Goal: Task Accomplishment & Management: Manage account settings

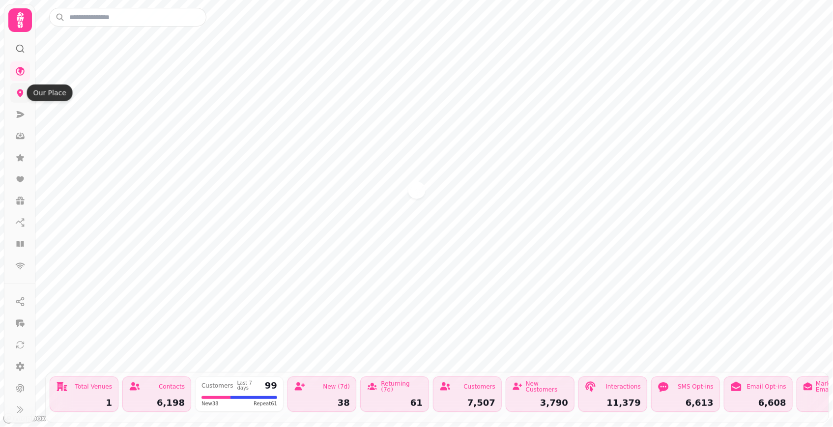
click at [15, 96] on icon at bounding box center [20, 93] width 10 height 10
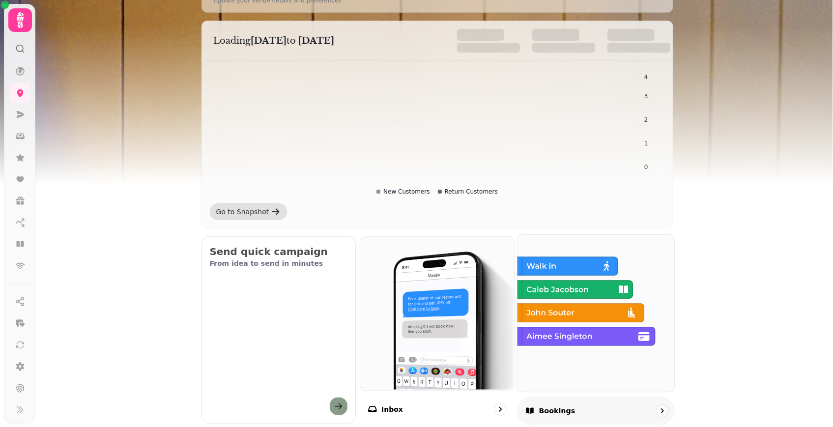
scroll to position [223, 0]
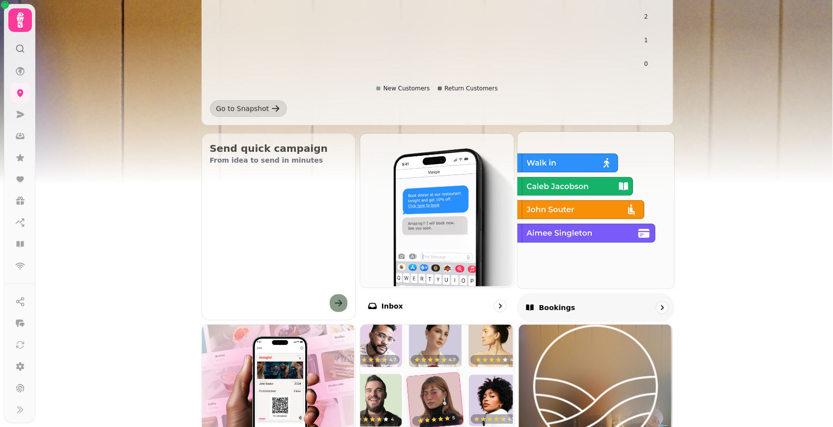
click at [546, 234] on img at bounding box center [595, 209] width 157 height 157
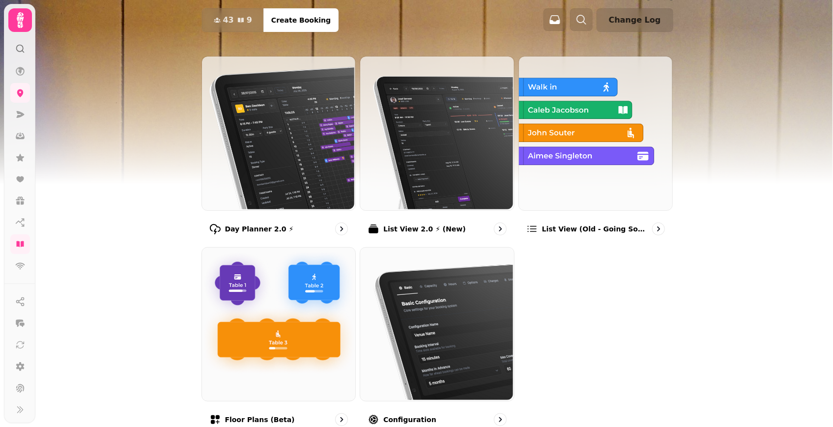
scroll to position [99, 0]
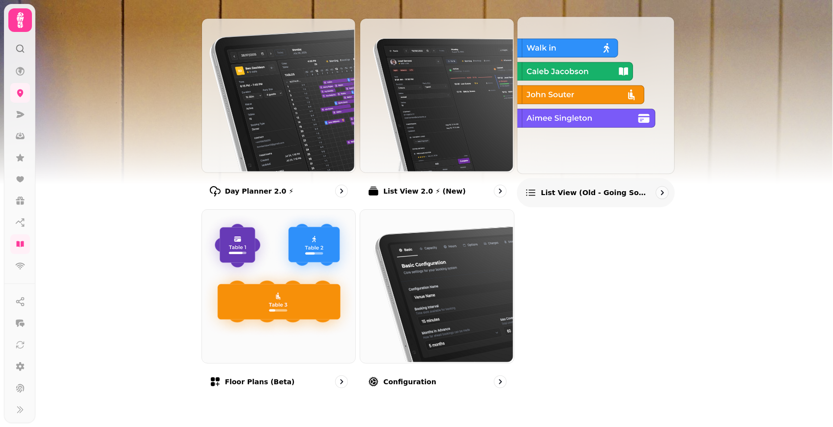
click at [573, 160] on img at bounding box center [595, 94] width 157 height 157
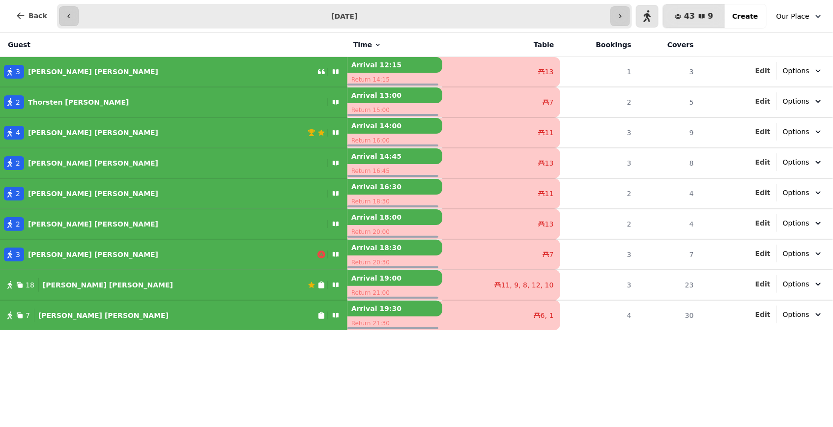
click at [818, 18] on icon "button" at bounding box center [818, 16] width 10 height 10
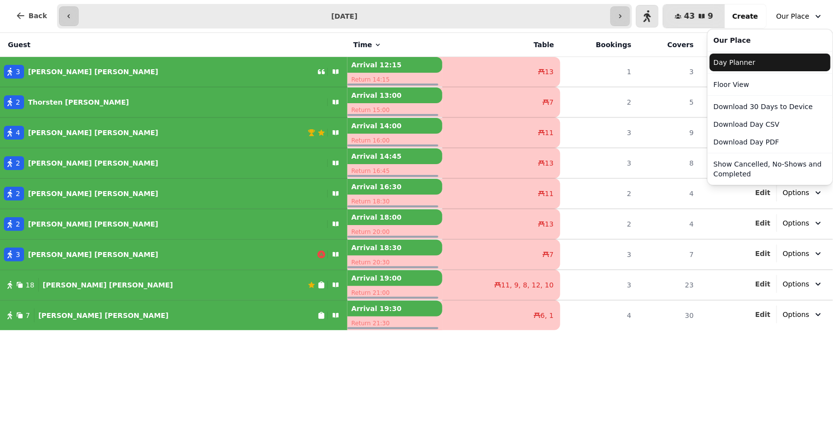
click at [757, 58] on link "Day Planner" at bounding box center [770, 63] width 121 height 18
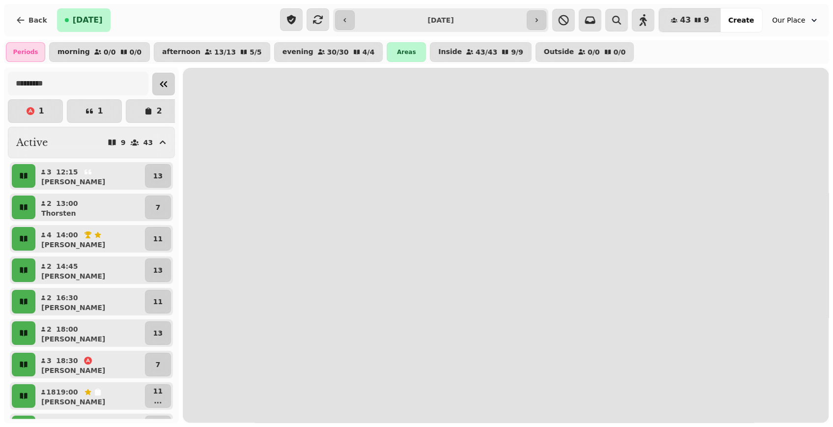
click at [162, 95] on button "Collapse sidebar" at bounding box center [163, 84] width 23 height 23
click at [0, 0] on div at bounding box center [0, 0] width 0 height 0
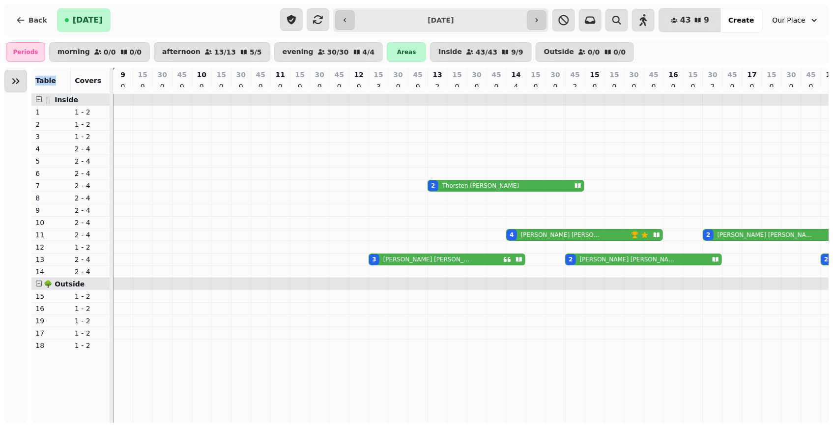
click at [422, 262] on div "3 Kelly Holliday" at bounding box center [436, 259] width 134 height 11
select select "**********"
select select "*"
select select "****"
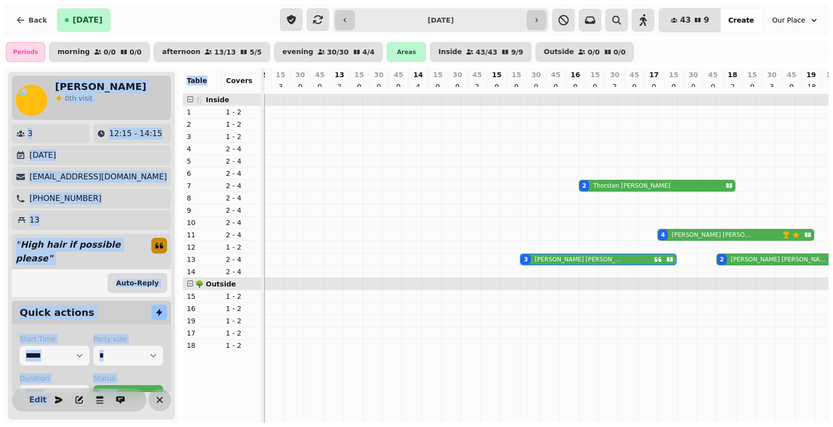
scroll to position [0, 249]
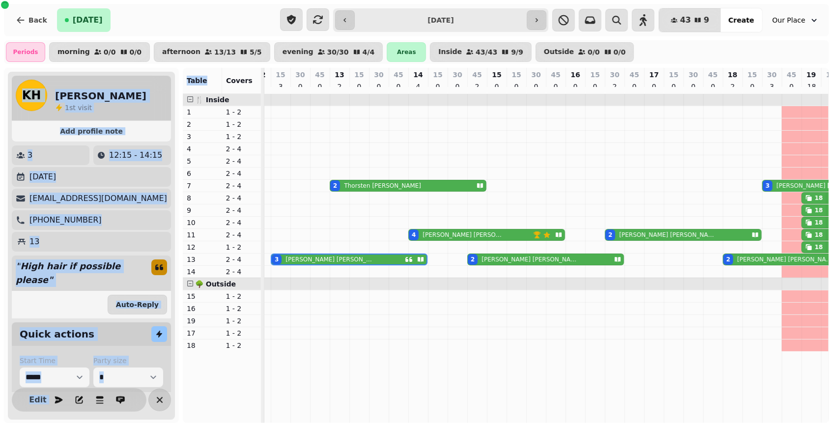
click at [43, 302] on div "Auto-Reply" at bounding box center [91, 305] width 159 height 28
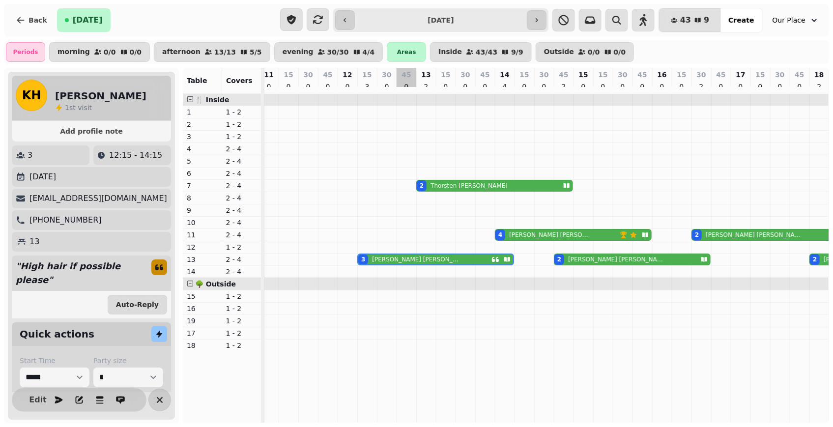
scroll to position [0, 161]
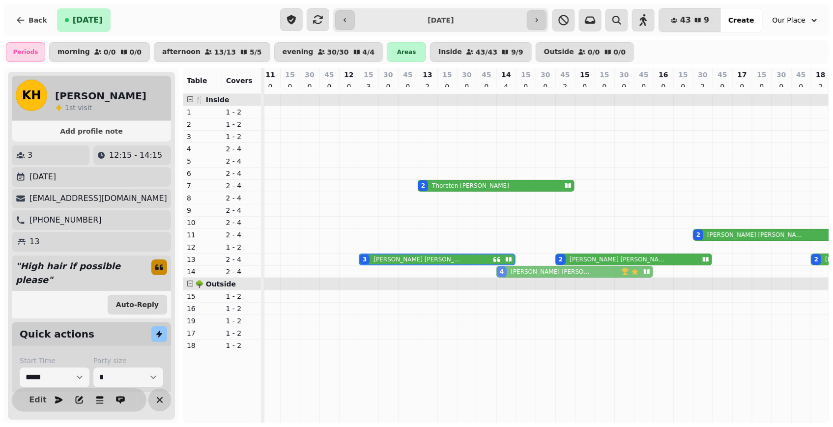
drag, startPoint x: 585, startPoint y: 238, endPoint x: 584, endPoint y: 275, distance: 36.4
click at [584, 275] on tbody "7 carol Sayers 7 carol Sayers 2 Thorsten Chmura 3 Ellie Smith 18 Naomi Lee 18 N…" at bounding box center [643, 223] width 1081 height 258
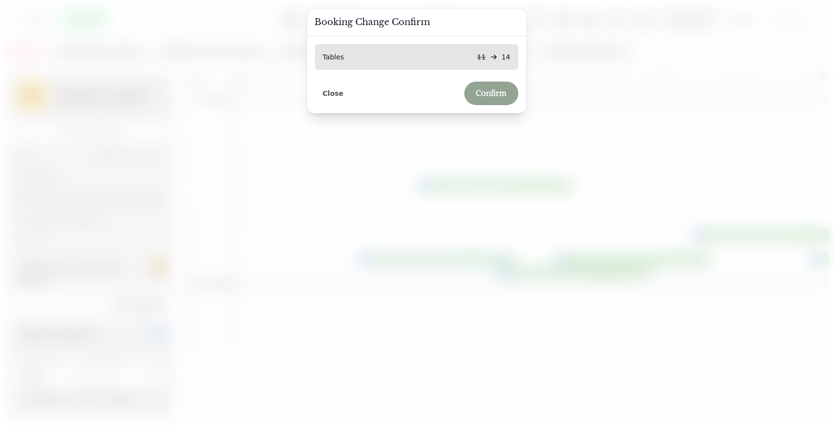
click at [491, 84] on button "Confirm" at bounding box center [491, 94] width 54 height 24
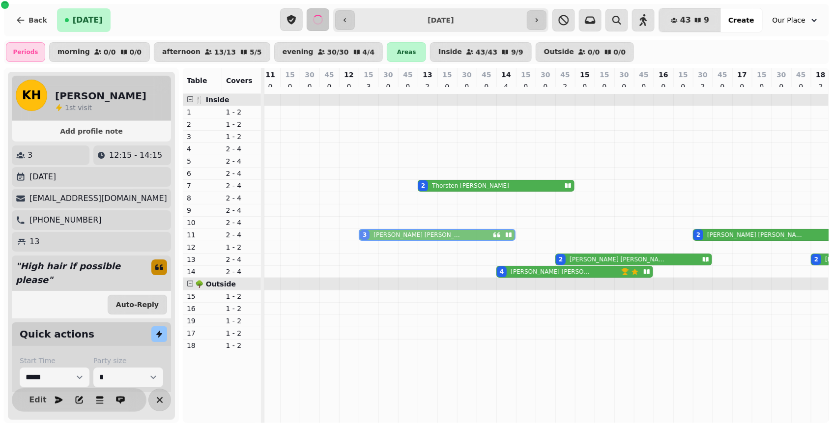
drag, startPoint x: 446, startPoint y: 261, endPoint x: 442, endPoint y: 236, distance: 25.4
click at [442, 236] on tbody "7 carol Sayers 7 carol Sayers 2 Thorsten Chmura 3 Ellie Smith 18 Naomi Lee 18 N…" at bounding box center [643, 223] width 1081 height 258
click at [564, 270] on div "4 Sandra Scott" at bounding box center [559, 271] width 124 height 11
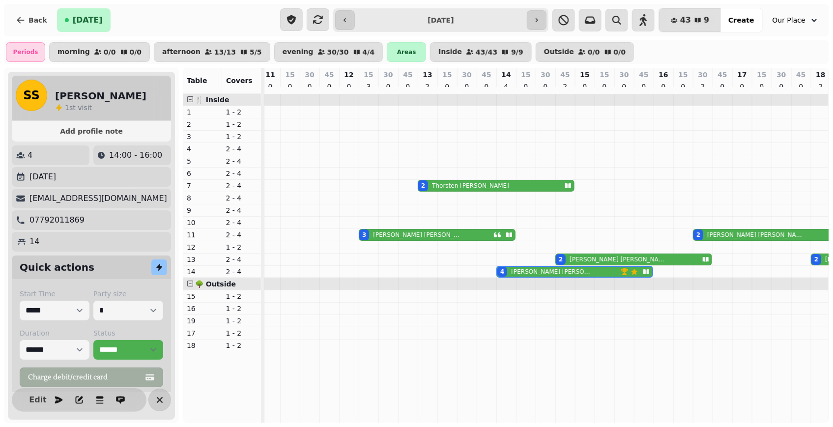
scroll to position [0, 387]
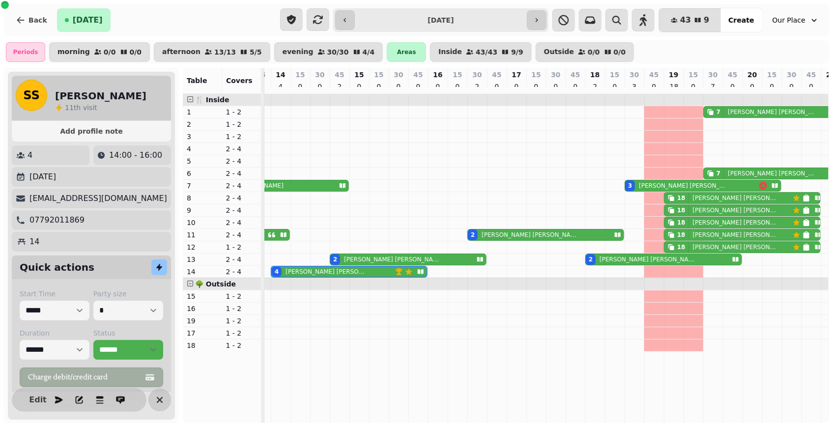
drag, startPoint x: 407, startPoint y: 260, endPoint x: 566, endPoint y: 427, distance: 229.8
click at [408, 260] on div "2 Julie Corbett" at bounding box center [401, 259] width 142 height 11
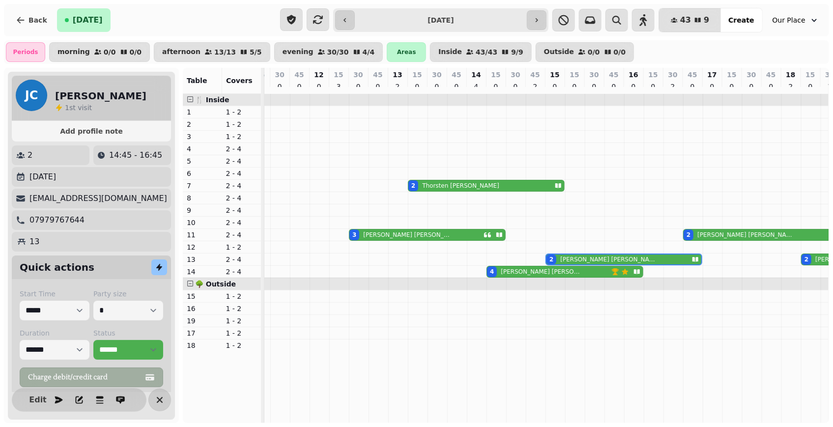
scroll to position [0, 171]
click at [475, 191] on div "2 Thorsten Chmura" at bounding box center [479, 185] width 142 height 11
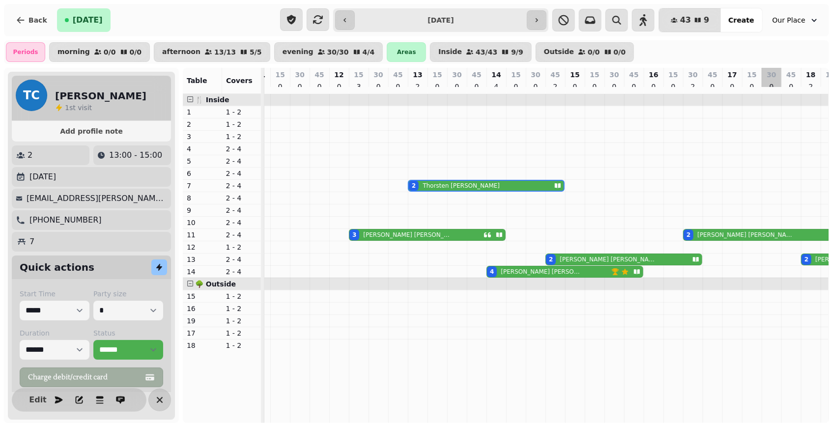
scroll to position [0, 308]
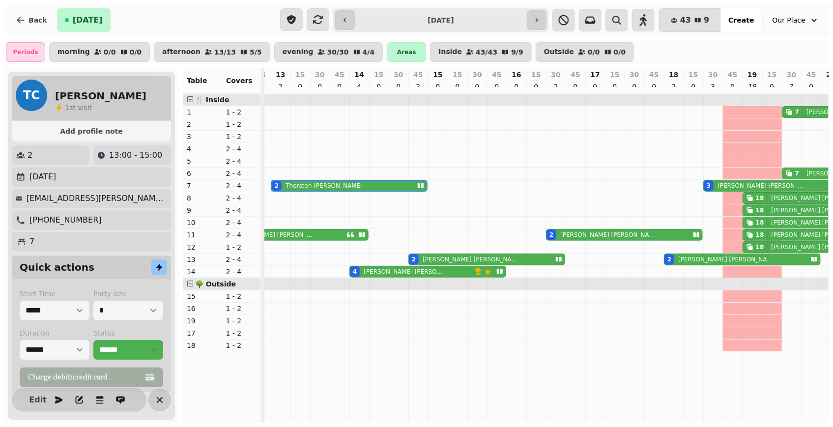
click at [577, 238] on p "Jill Howat" at bounding box center [607, 235] width 95 height 8
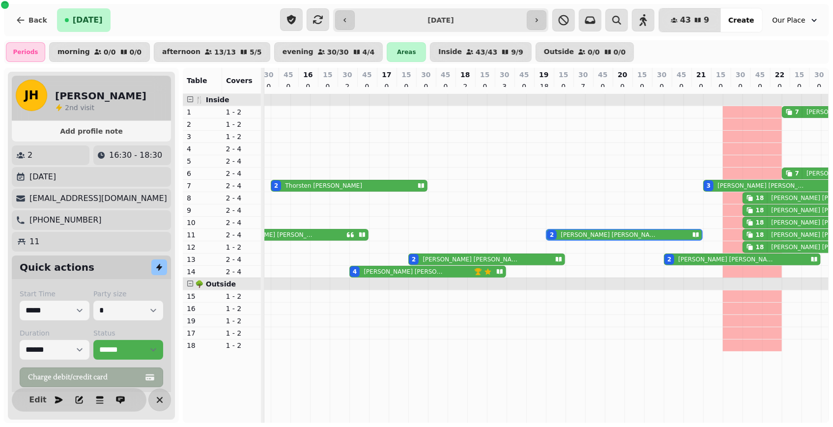
scroll to position [0, 517]
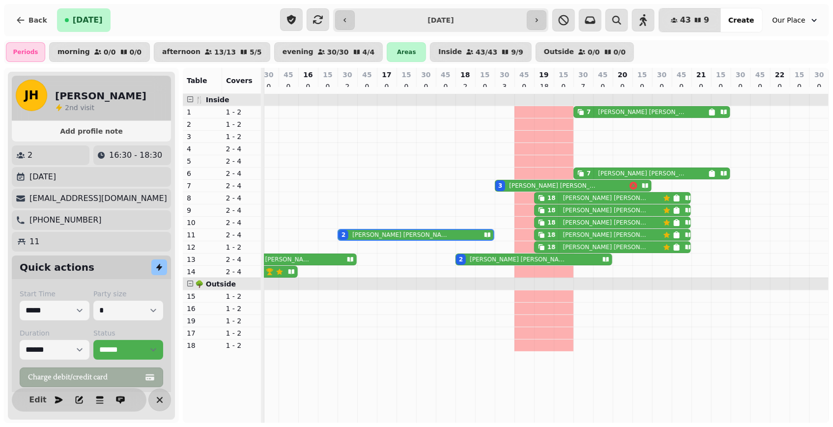
drag, startPoint x: 603, startPoint y: 120, endPoint x: 546, endPoint y: 167, distance: 73.3
click at [603, 116] on p "carol Sayers" at bounding box center [643, 112] width 90 height 8
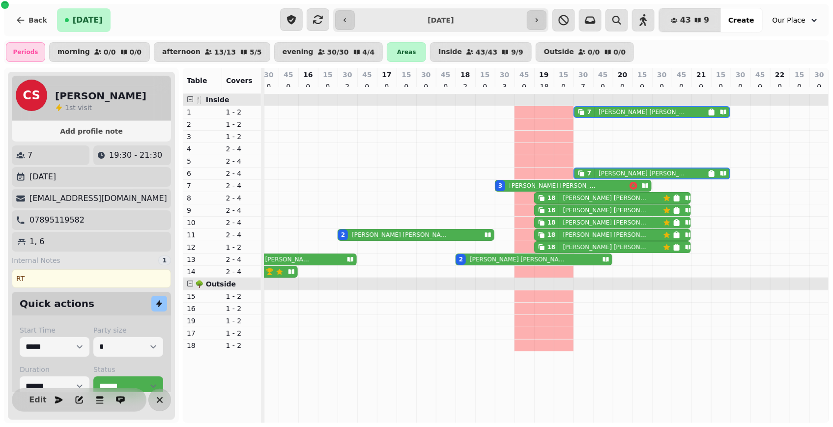
click at [532, 188] on p "Ellie Smith" at bounding box center [554, 186] width 90 height 8
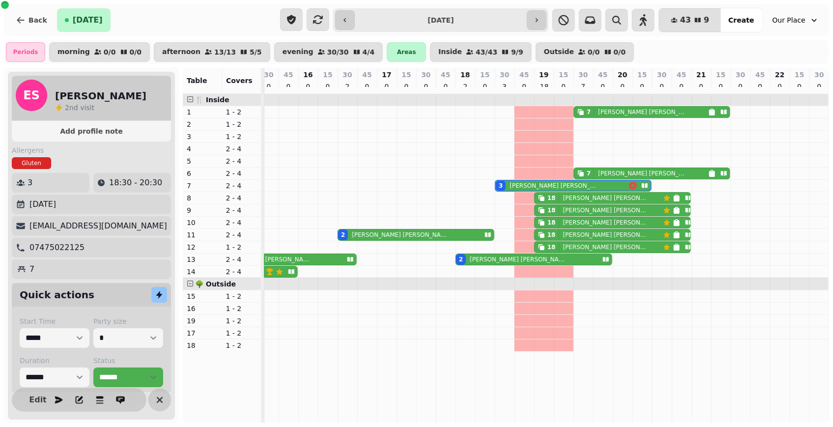
click at [603, 203] on div "18 Naomi Lee" at bounding box center [599, 198] width 128 height 11
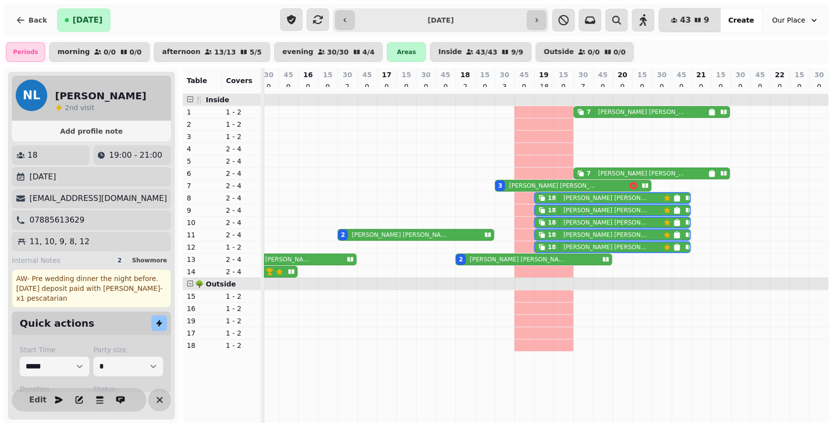
click at [501, 263] on p "Katie Morrison" at bounding box center [517, 260] width 95 height 8
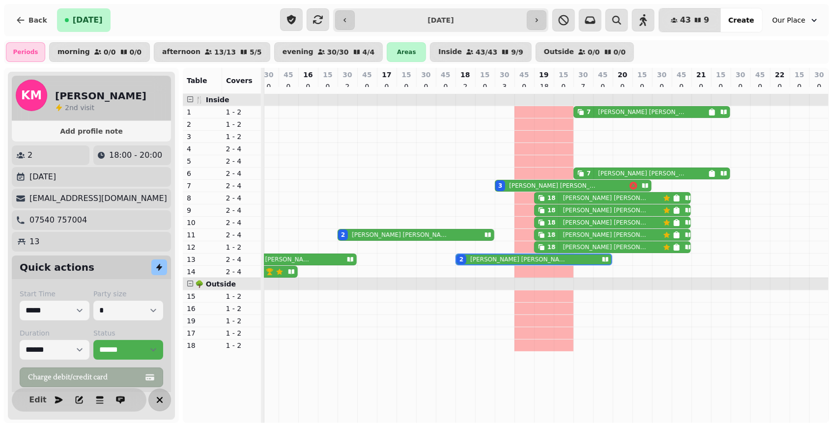
click at [155, 394] on icon "button" at bounding box center [160, 400] width 12 height 12
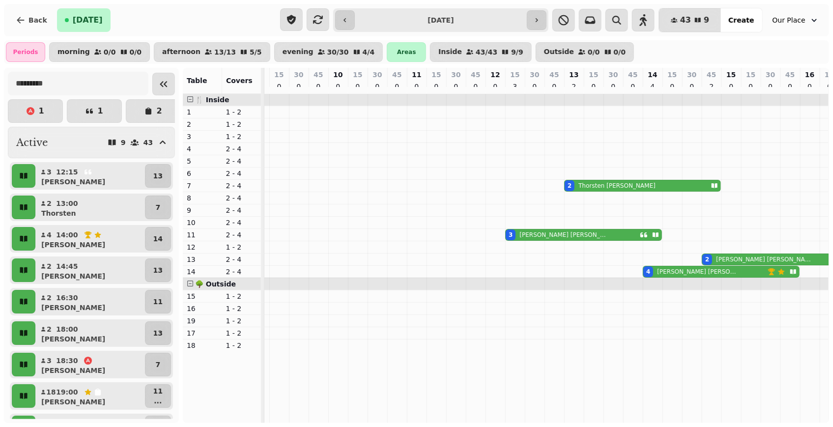
scroll to position [0, 0]
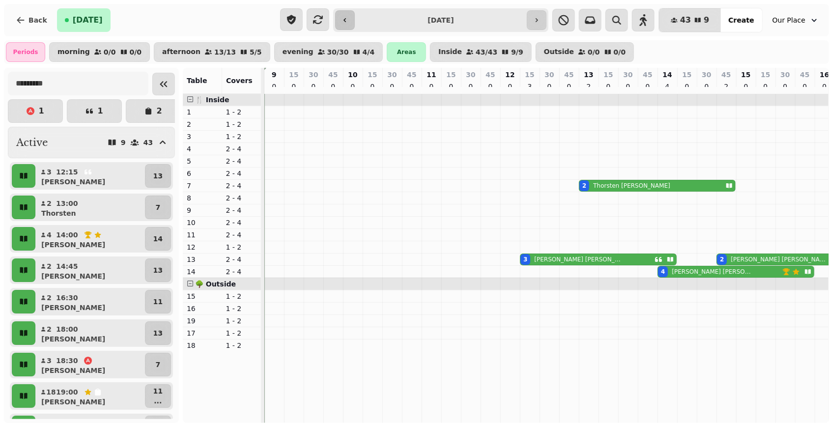
click at [345, 20] on icon "button" at bounding box center [345, 20] width 8 height 8
type input "**********"
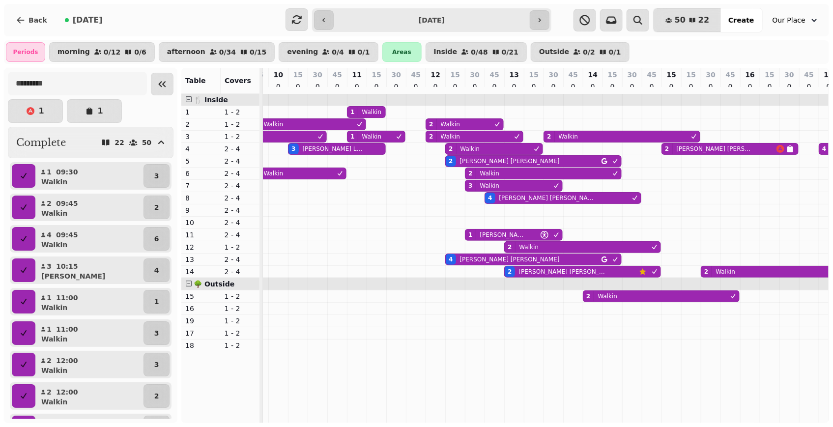
scroll to position [0, 181]
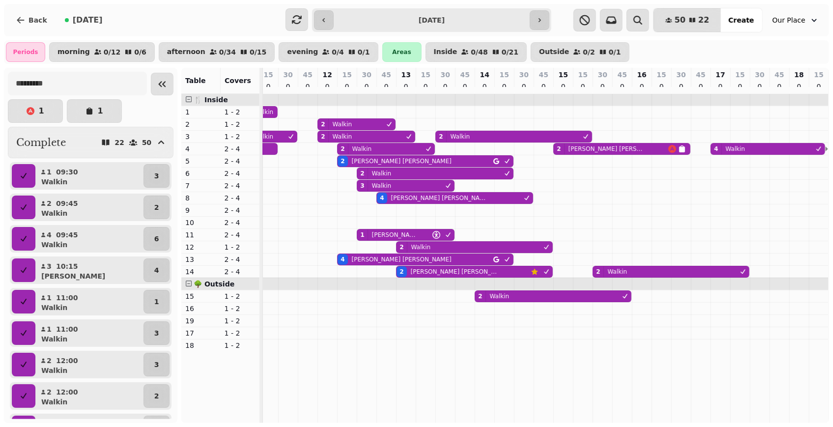
click at [601, 154] on div "2 [PERSON_NAME]" at bounding box center [611, 149] width 115 height 11
select select "**********"
select select "*"
select select "****"
select select "********"
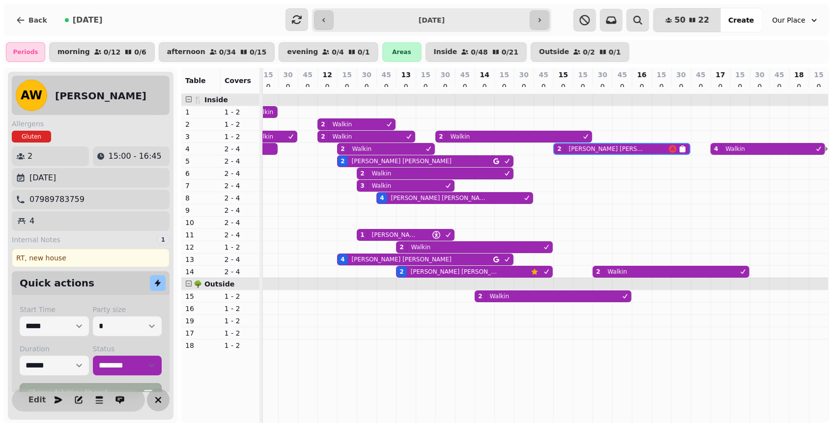
click at [156, 404] on icon "button" at bounding box center [158, 400] width 12 height 12
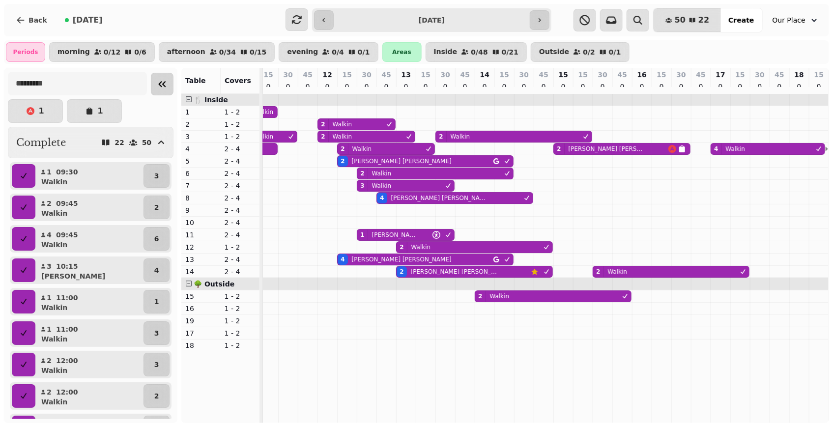
click at [156, 90] on icon "Collapse sidebar" at bounding box center [162, 84] width 12 height 12
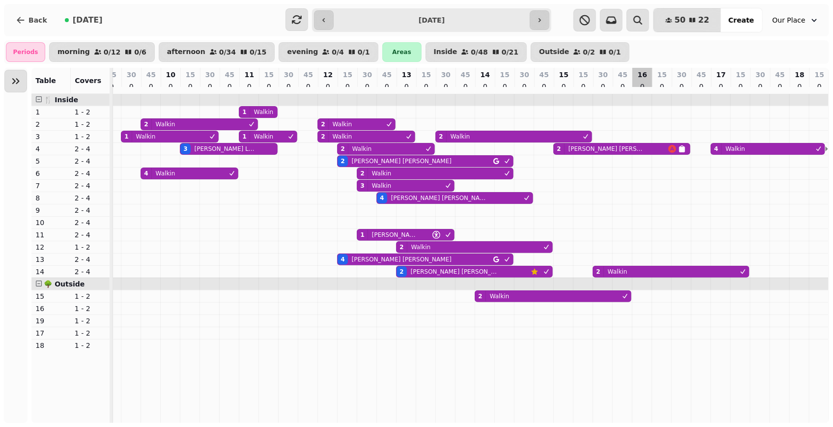
scroll to position [0, 31]
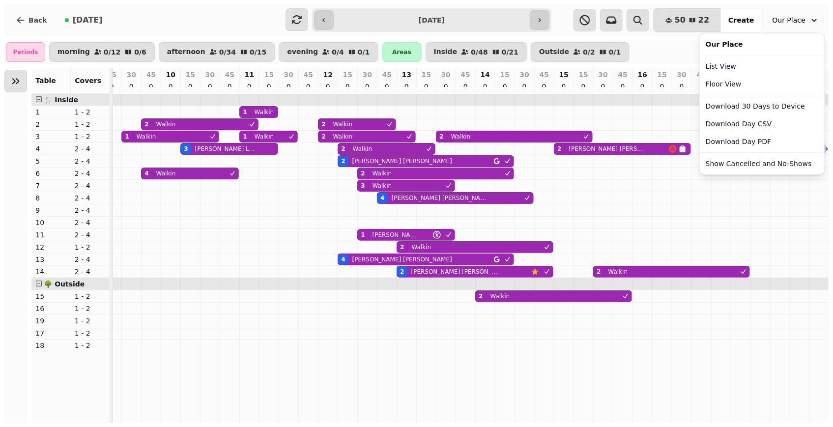
click at [788, 17] on span "Our Place" at bounding box center [789, 20] width 33 height 10
click at [756, 166] on button "Show Cancelled and No-Shows" at bounding box center [762, 164] width 121 height 18
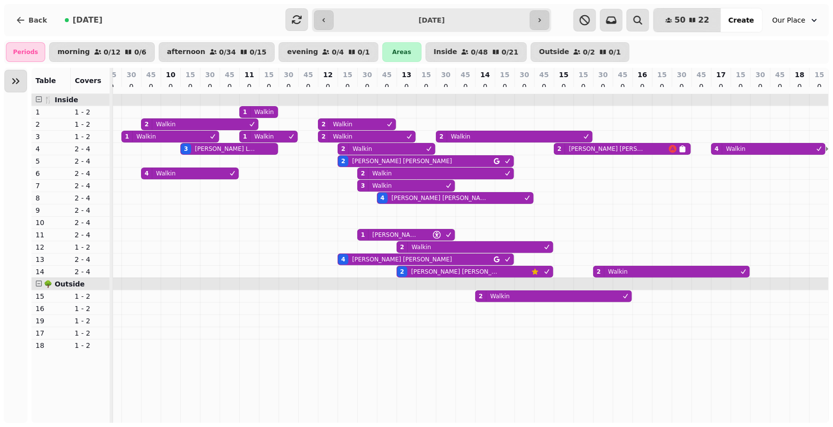
click at [798, 24] on span "Our Place" at bounding box center [789, 20] width 33 height 10
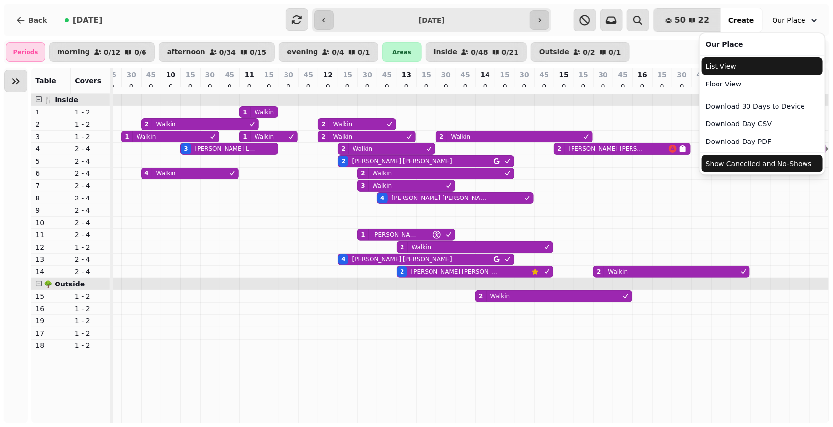
click at [765, 64] on link "List View" at bounding box center [762, 66] width 121 height 18
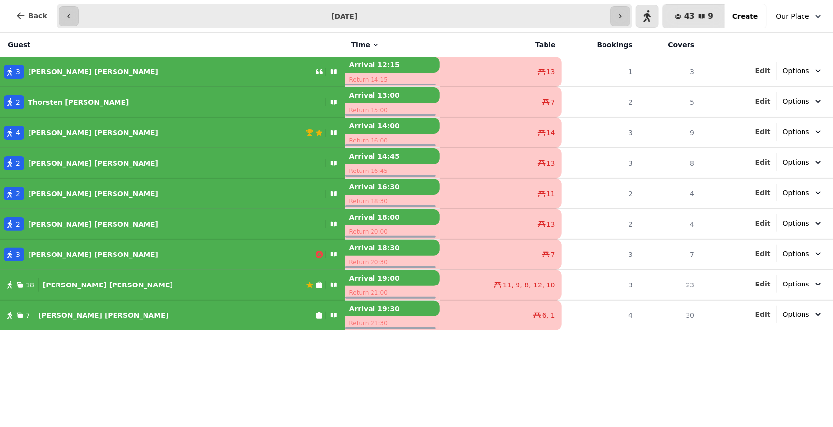
click at [818, 14] on icon "button" at bounding box center [818, 16] width 10 height 10
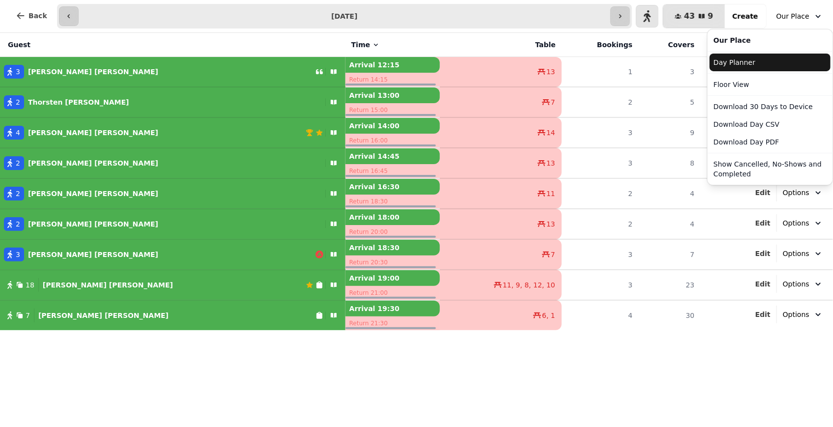
click at [767, 58] on link "Day Planner" at bounding box center [770, 63] width 121 height 18
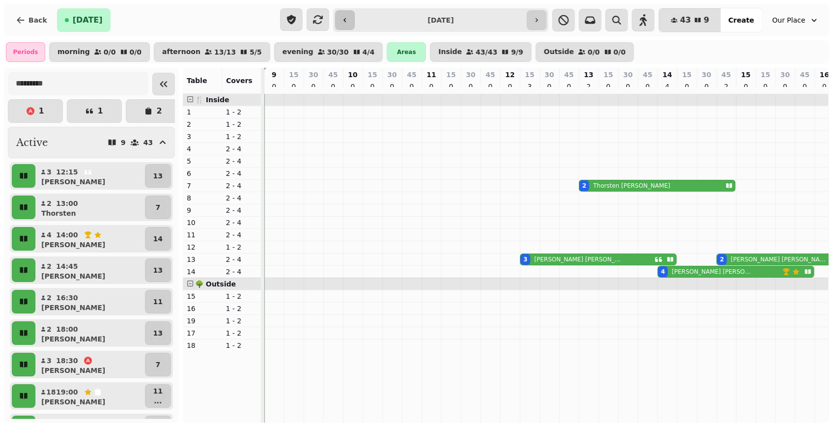
click at [346, 23] on icon "button" at bounding box center [345, 20] width 8 height 8
type input "**********"
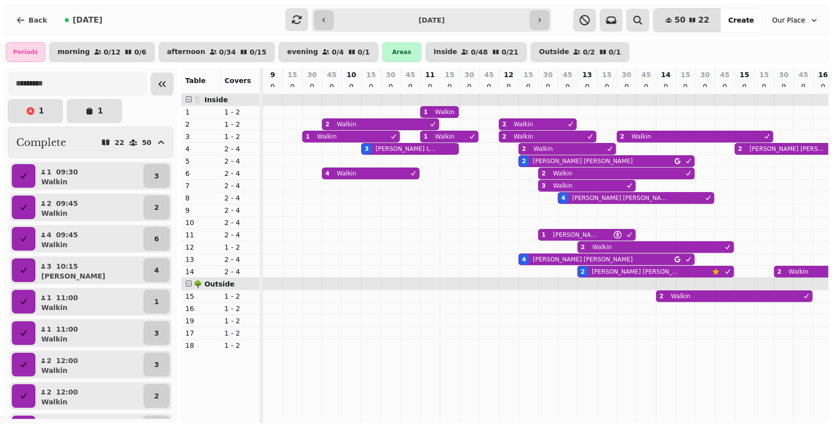
click at [816, 20] on icon "button" at bounding box center [814, 20] width 5 height 3
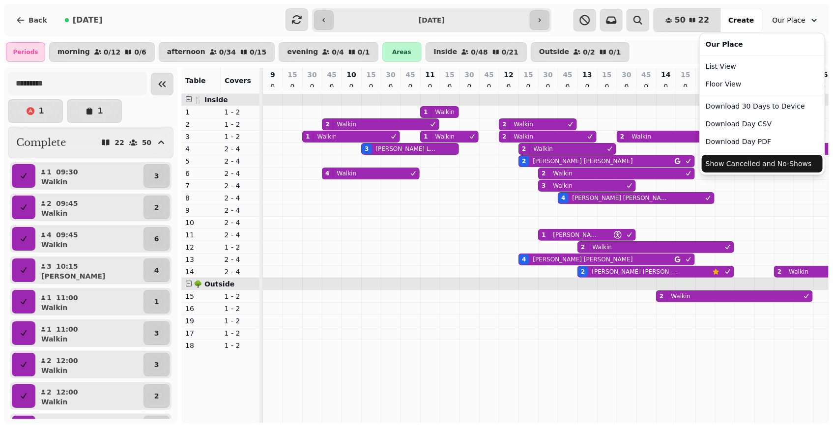
click at [753, 168] on button "Show Cancelled and No-Shows" at bounding box center [762, 164] width 121 height 18
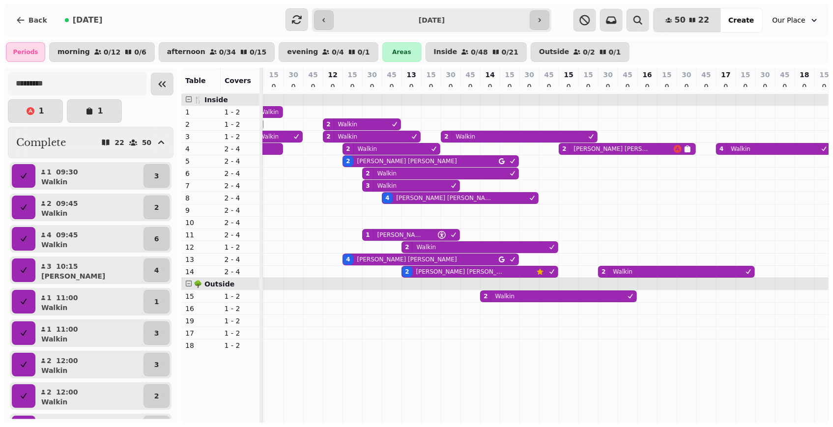
scroll to position [0, 181]
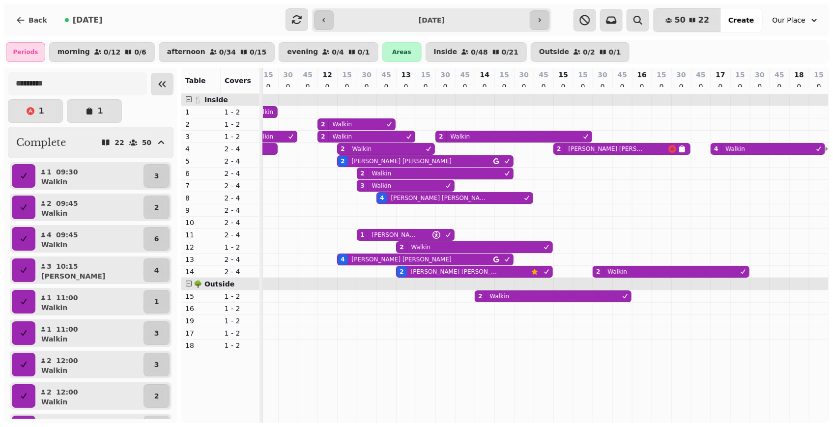
click at [726, 149] on p "Walkin" at bounding box center [736, 149] width 20 height 8
select select "**********"
select select "*"
select select "****"
select select "********"
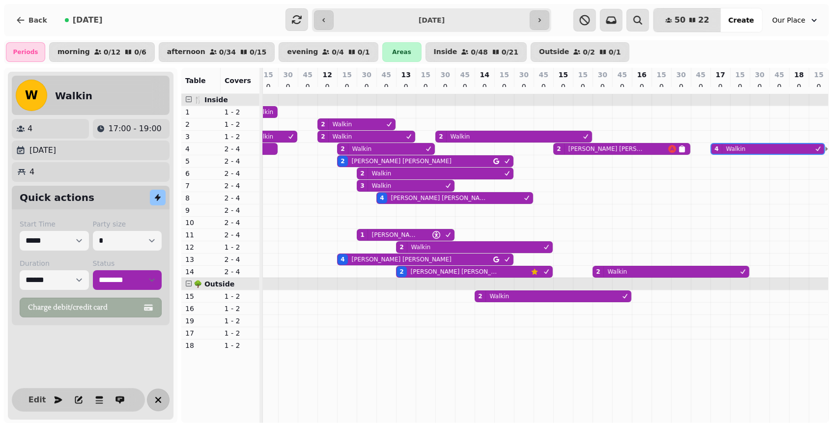
click at [164, 406] on button "button" at bounding box center [158, 399] width 23 height 23
click at [164, 406] on div "2 12:00 Walkin 2" at bounding box center [91, 396] width 162 height 28
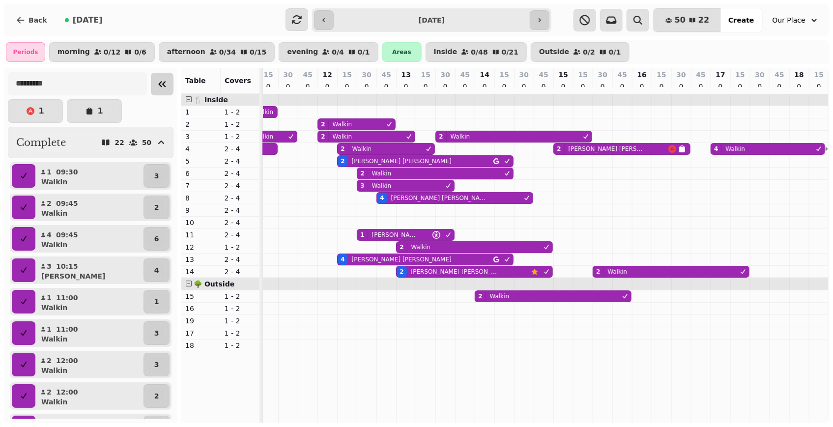
click at [156, 86] on icon "Collapse sidebar" at bounding box center [162, 84] width 12 height 12
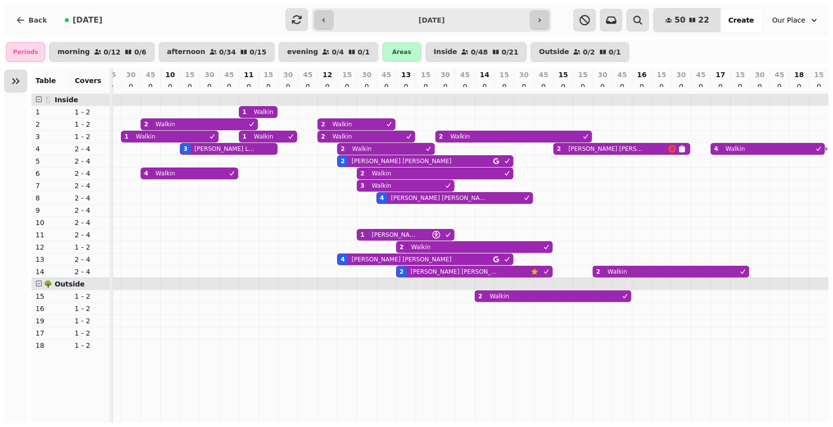
scroll to position [0, 31]
click at [545, 24] on button "button" at bounding box center [540, 20] width 20 height 20
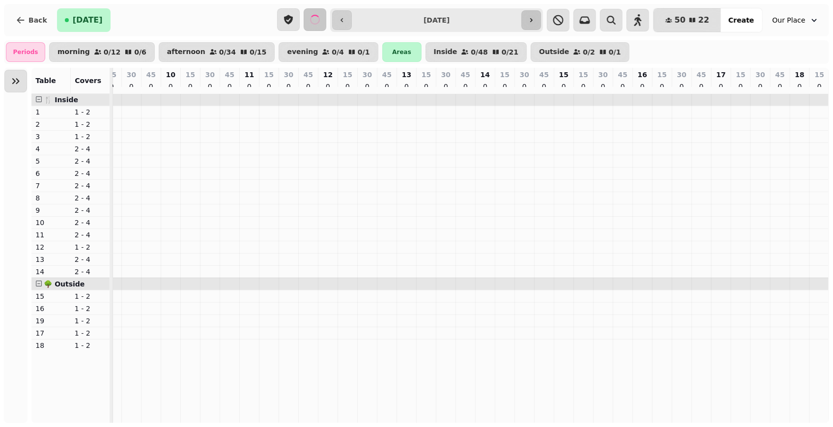
type input "**********"
